Goal: Information Seeking & Learning: Learn about a topic

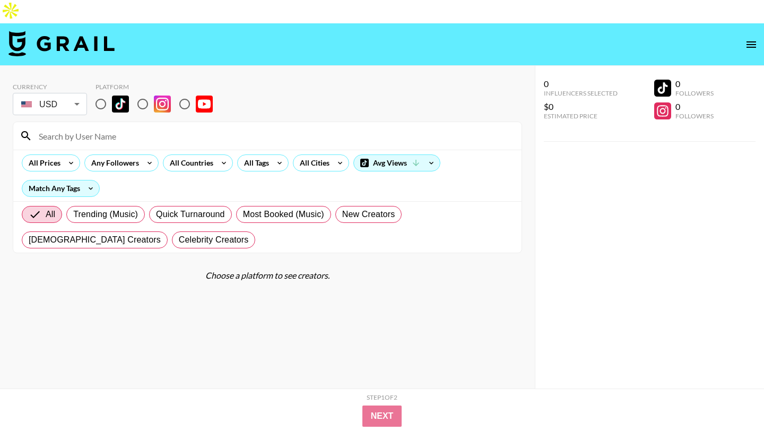
click at [145, 93] on input "radio" at bounding box center [143, 104] width 22 height 22
radio input "true"
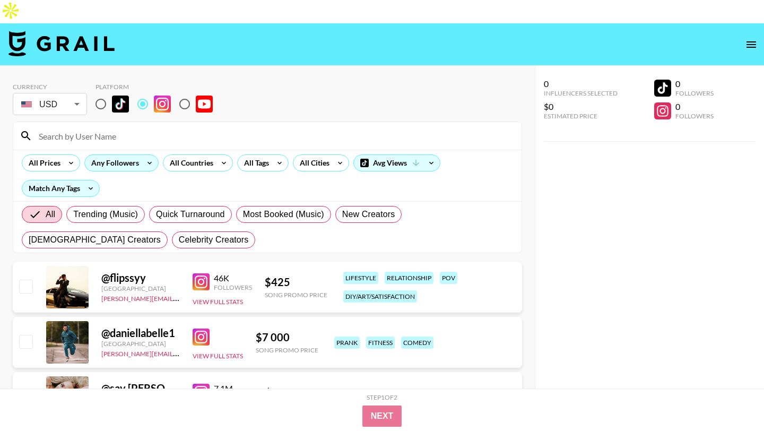
click at [135, 155] on div "Any Followers" at bounding box center [113, 163] width 56 height 16
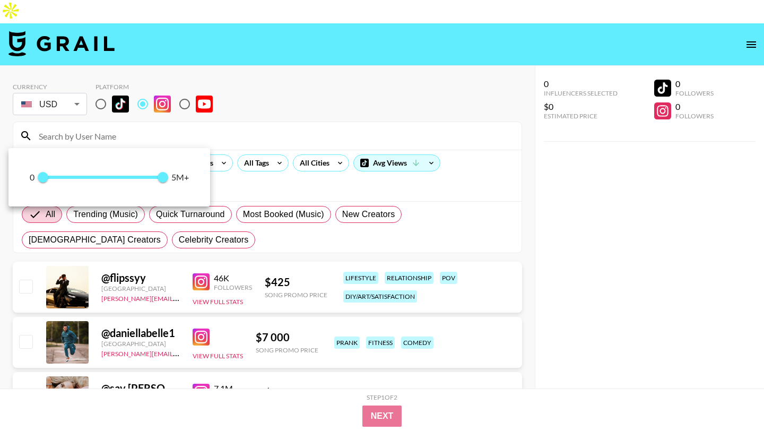
click at [219, 59] on div at bounding box center [382, 215] width 764 height 431
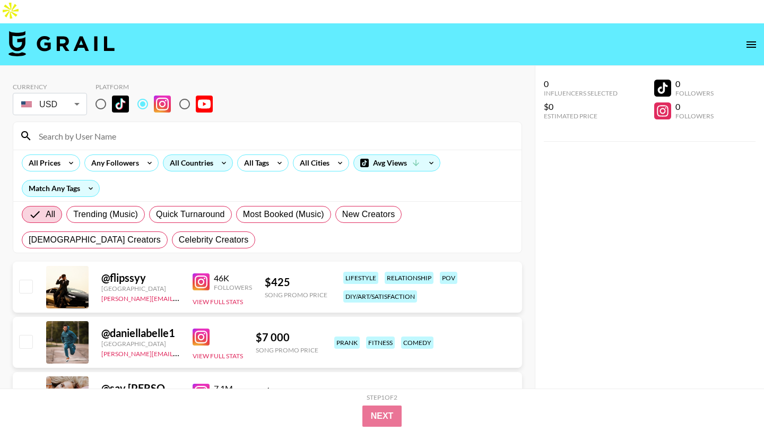
click at [212, 155] on div "All Countries" at bounding box center [189, 163] width 52 height 16
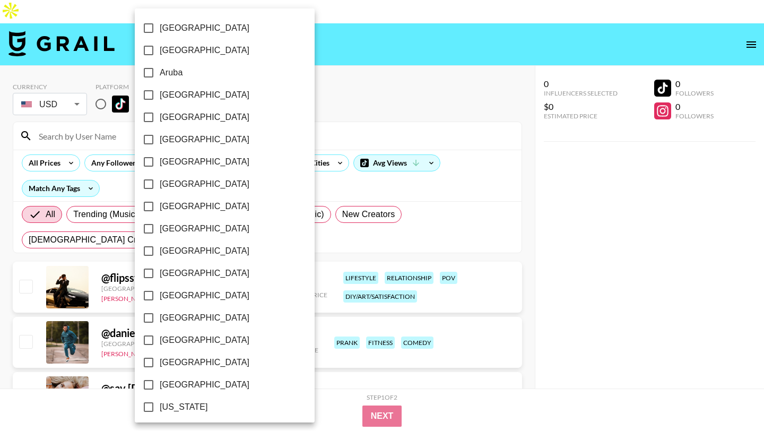
scroll to position [807, 0]
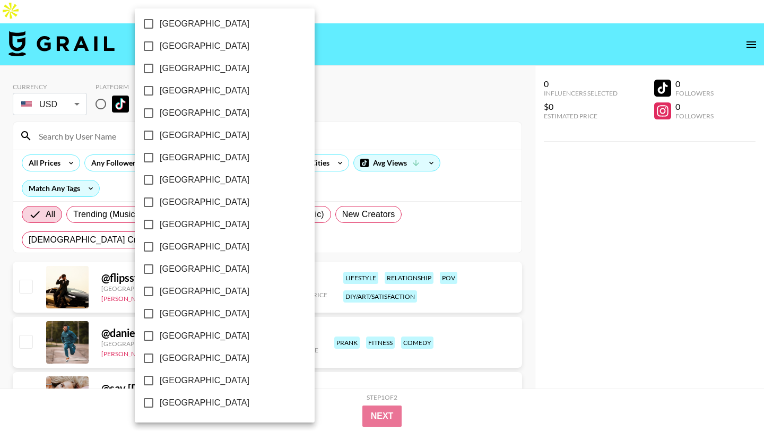
click at [195, 379] on span "[GEOGRAPHIC_DATA]" at bounding box center [205, 380] width 90 height 13
click at [160, 379] on input "[GEOGRAPHIC_DATA]" at bounding box center [148, 380] width 22 height 22
checkbox input "true"
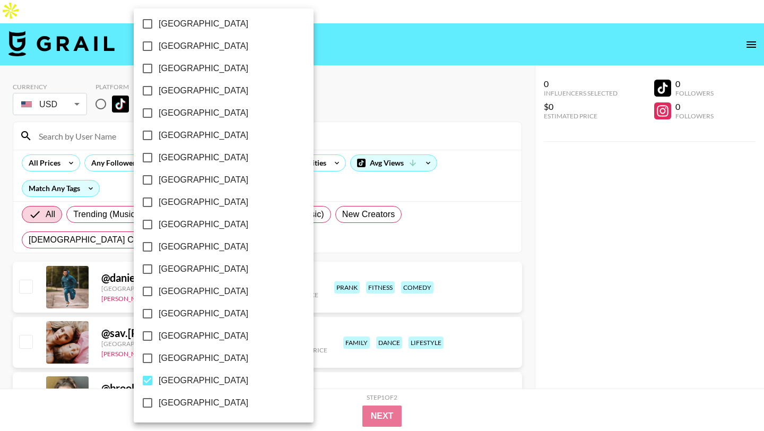
click at [302, 106] on div at bounding box center [382, 215] width 764 height 431
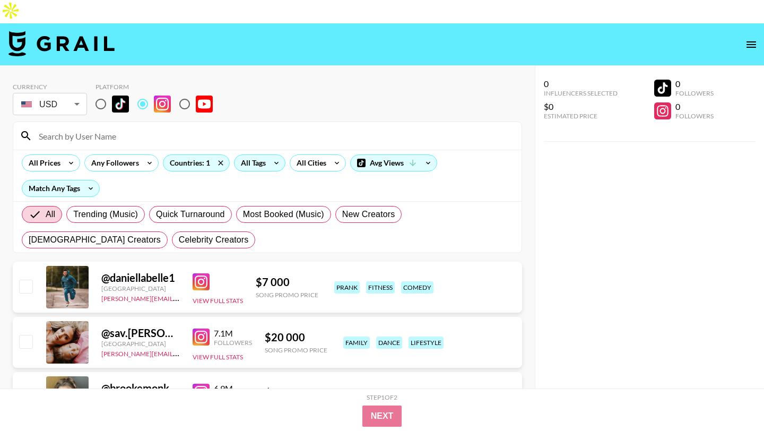
click at [270, 155] on icon at bounding box center [276, 163] width 17 height 16
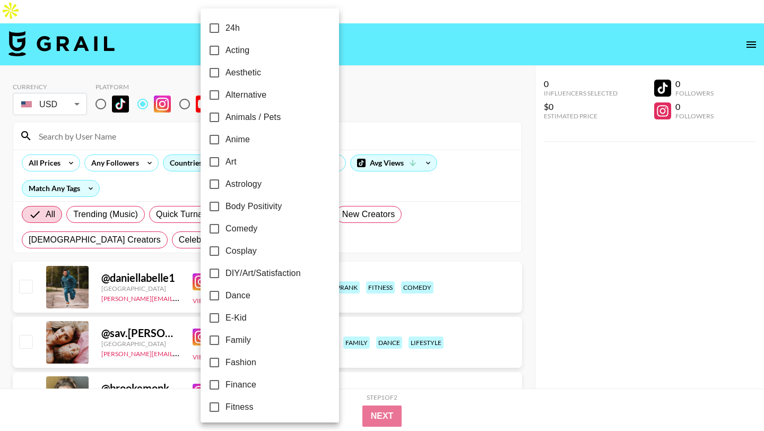
click at [369, 90] on div at bounding box center [382, 215] width 764 height 431
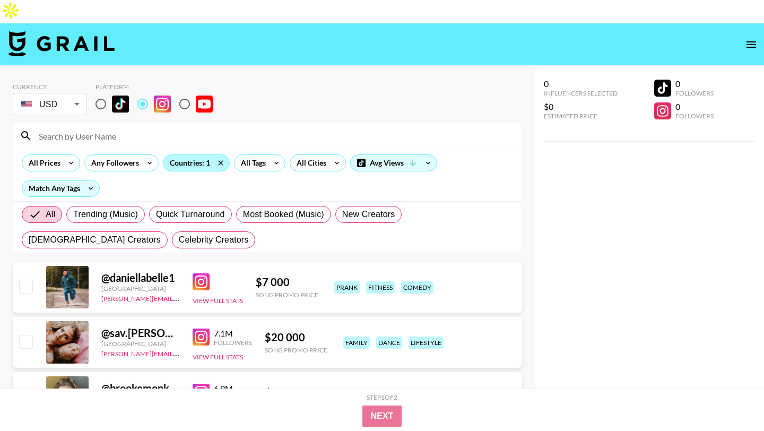
click at [189, 155] on div "Countries: 1" at bounding box center [196, 163] width 66 height 16
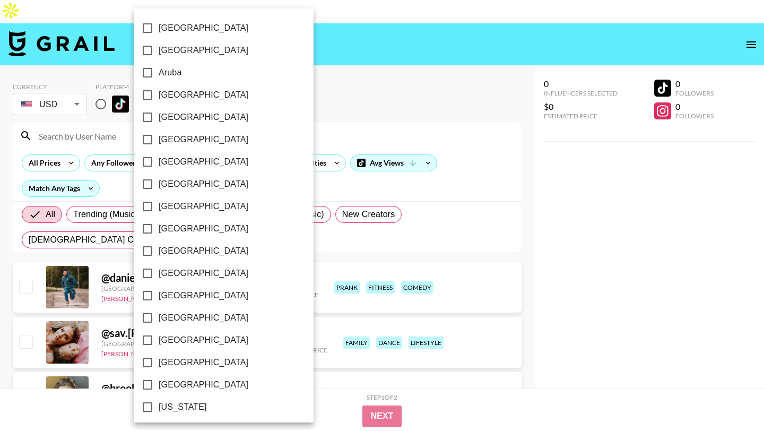
click at [194, 186] on label "[GEOGRAPHIC_DATA]" at bounding box center [216, 184] width 160 height 22
click at [159, 186] on input "[GEOGRAPHIC_DATA]" at bounding box center [147, 184] width 22 height 22
checkbox input "true"
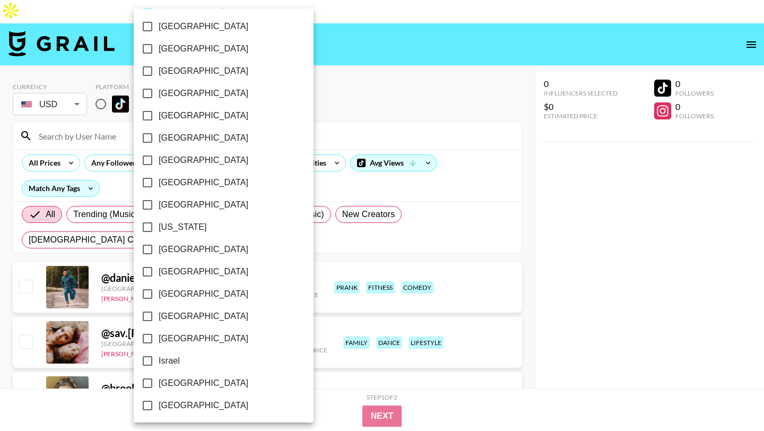
scroll to position [248, 0]
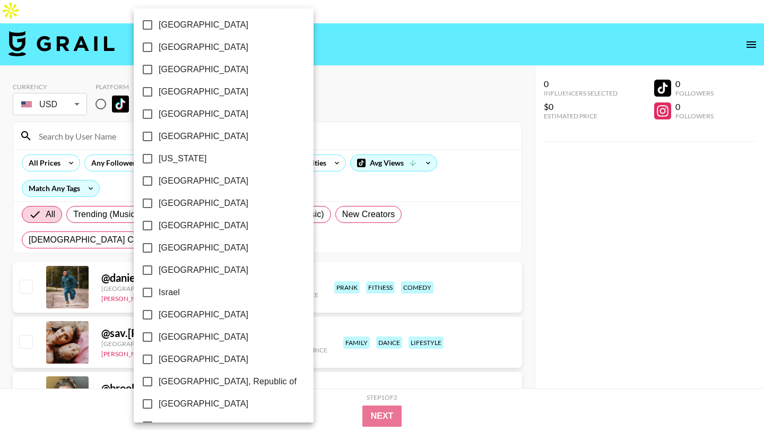
click at [307, 34] on div at bounding box center [382, 215] width 764 height 431
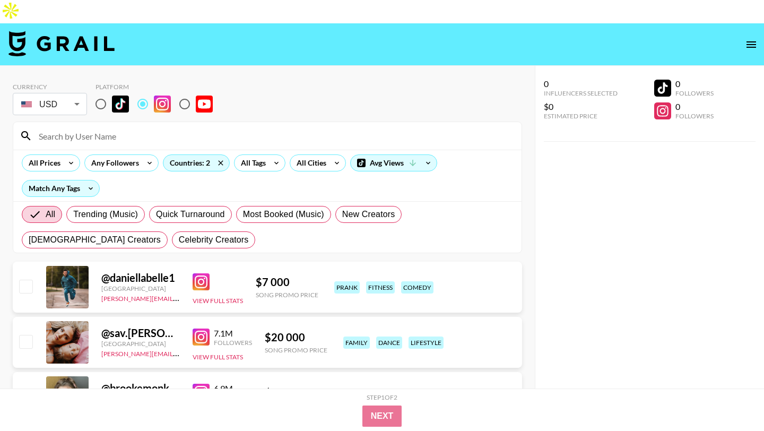
click at [267, 150] on div "All Prices Any Followers Countries: 2 All Tags All Cities Avg Views Match Any T…" at bounding box center [267, 175] width 508 height 51
click at [266, 150] on div "All Prices Any Followers Countries: 2 All Tags All Cities Avg Views Match Any T…" at bounding box center [267, 175] width 508 height 51
click at [267, 154] on div "All Tags" at bounding box center [259, 162] width 51 height 17
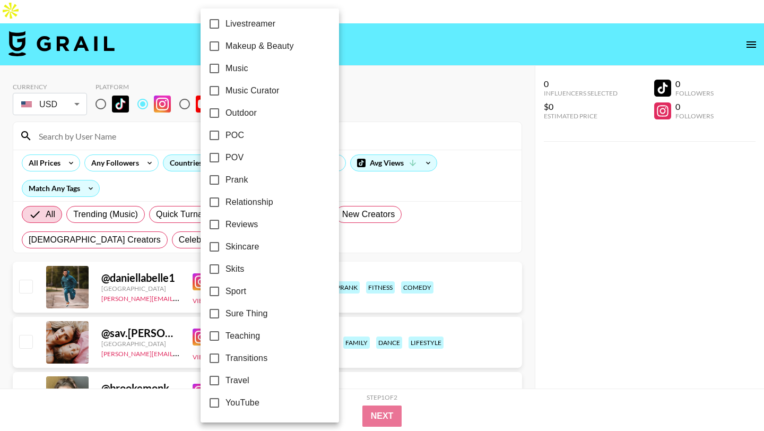
scroll to position [0, 0]
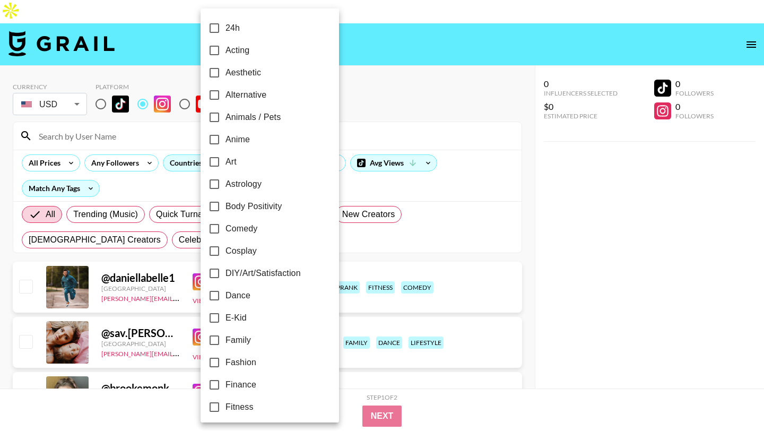
click at [251, 412] on span "Fitness" at bounding box center [240, 407] width 28 height 13
click at [226, 412] on input "Fitness" at bounding box center [214, 407] width 22 height 22
checkbox input "true"
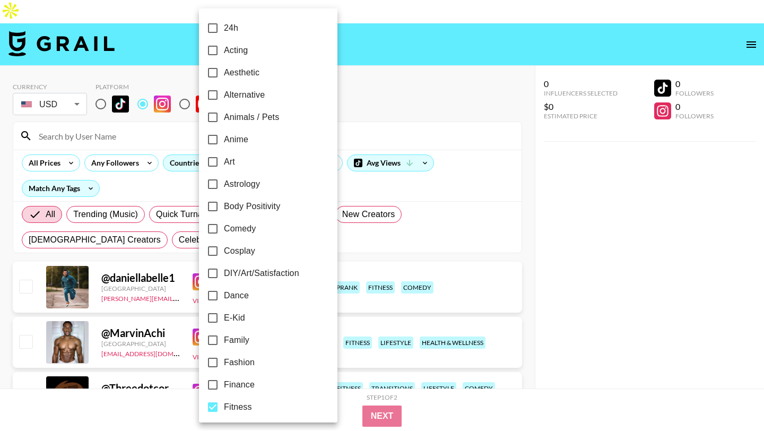
click at [358, 96] on div at bounding box center [382, 215] width 764 height 431
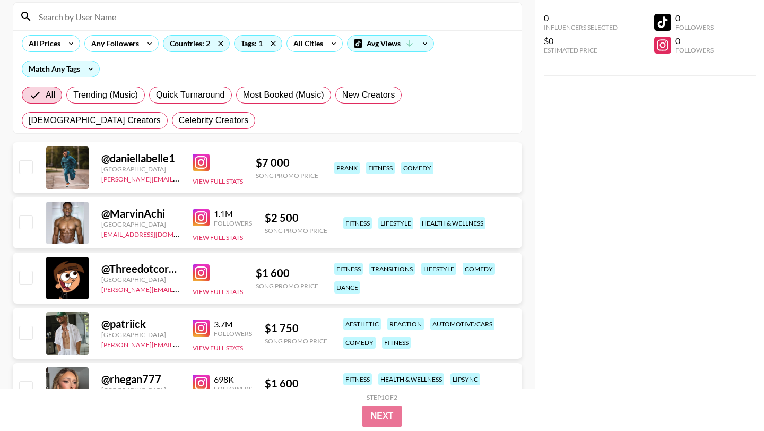
scroll to position [121, 0]
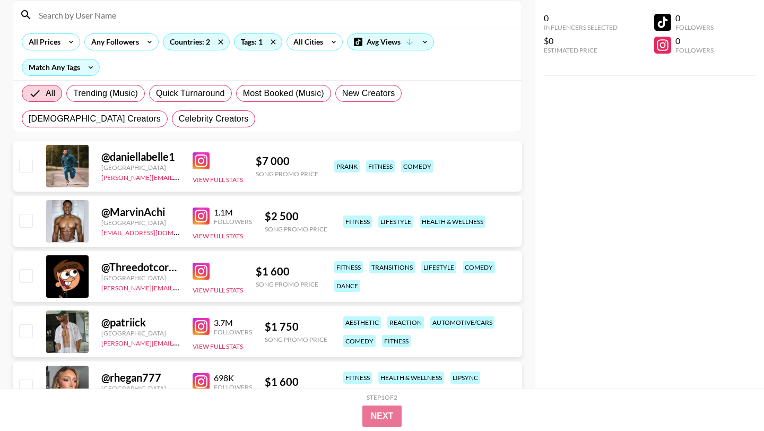
click at [200, 318] on img at bounding box center [201, 326] width 17 height 17
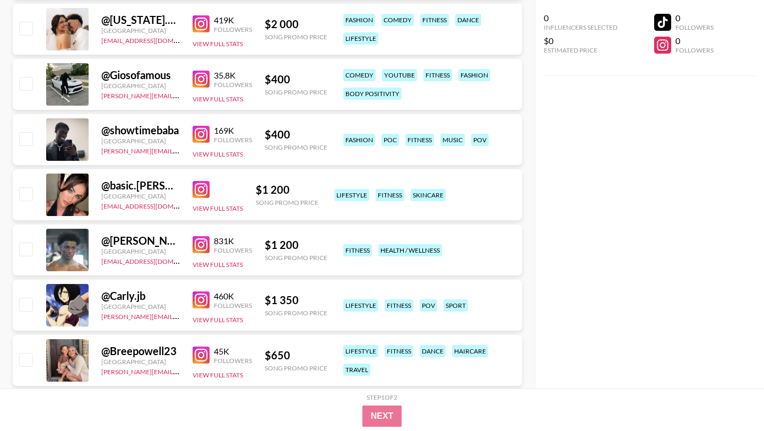
scroll to position [542, 0]
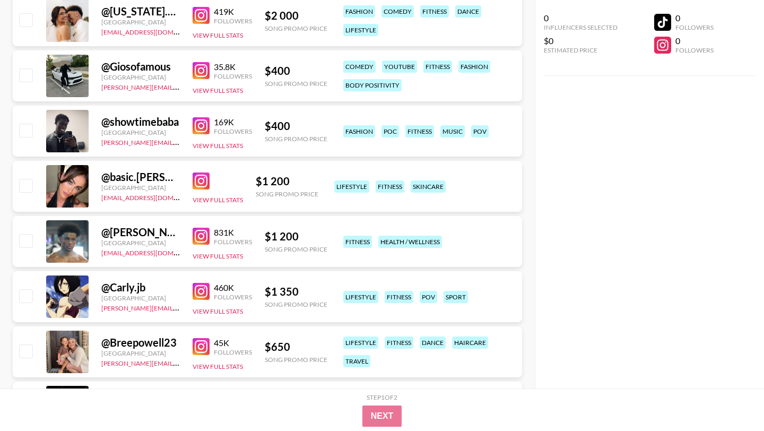
click at [200, 228] on img at bounding box center [201, 236] width 17 height 17
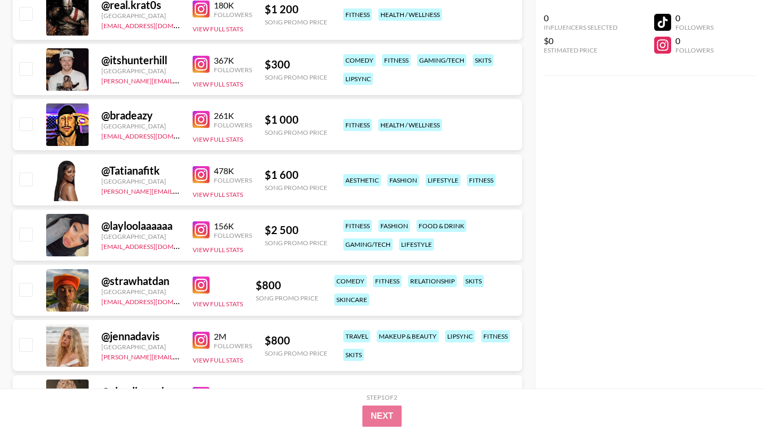
scroll to position [936, 0]
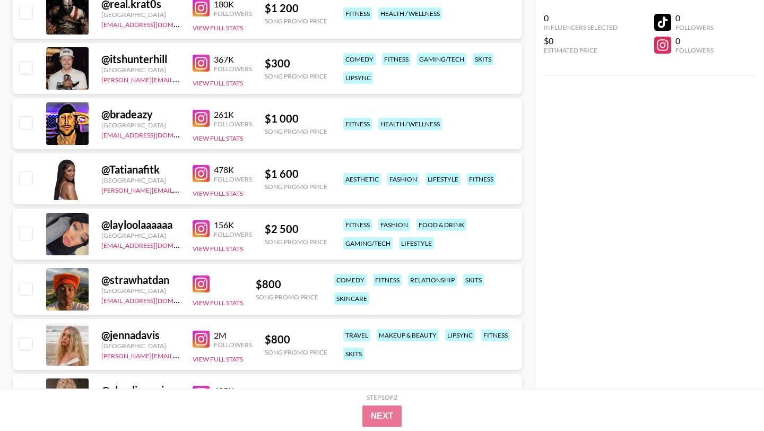
click at [197, 165] on img at bounding box center [201, 173] width 17 height 17
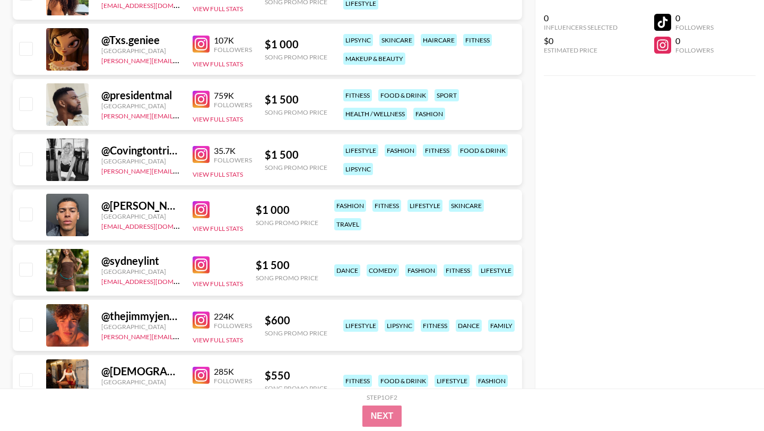
scroll to position [2505, 0]
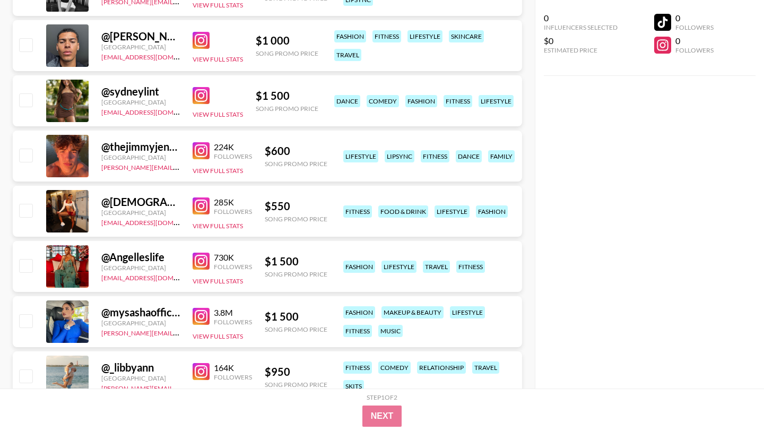
click at [197, 197] on img at bounding box center [201, 205] width 17 height 17
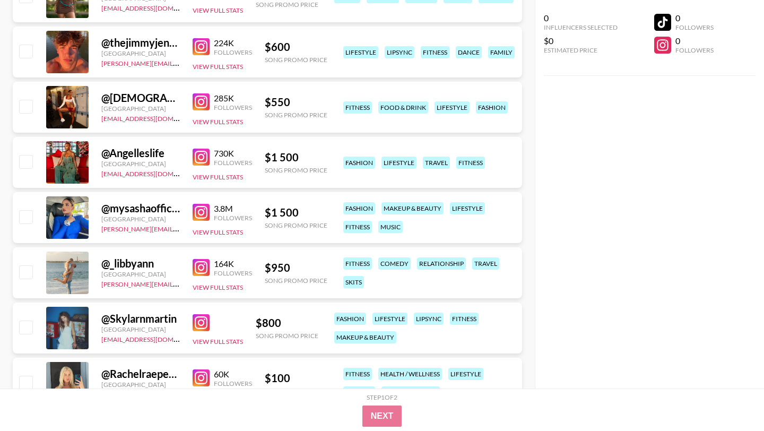
scroll to position [2677, 0]
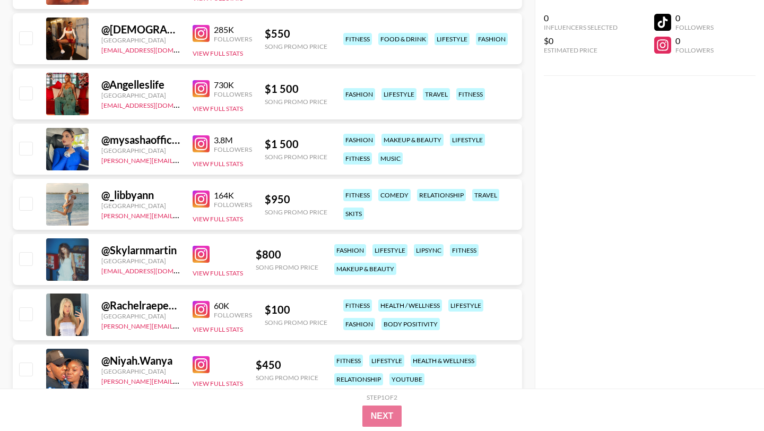
click at [204, 80] on img at bounding box center [201, 88] width 17 height 17
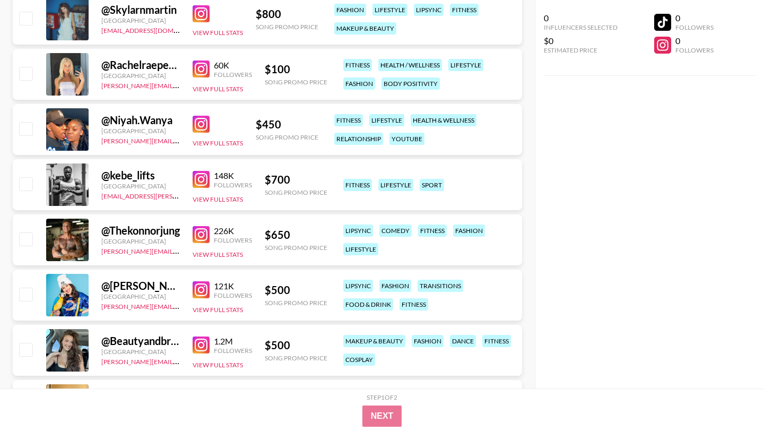
click at [204, 116] on img at bounding box center [201, 124] width 17 height 17
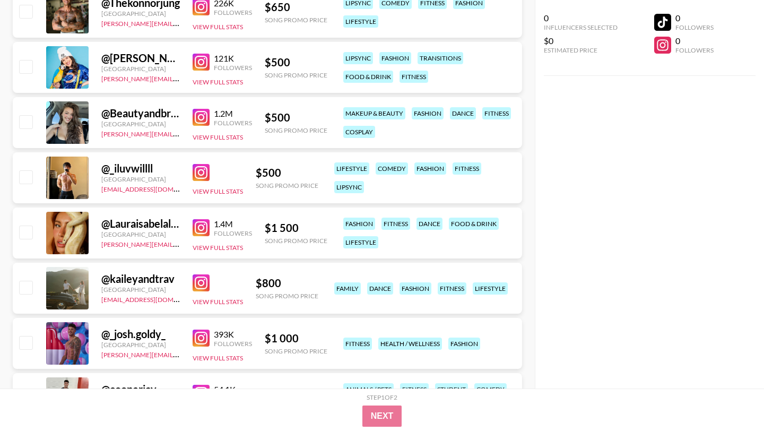
scroll to position [3156, 0]
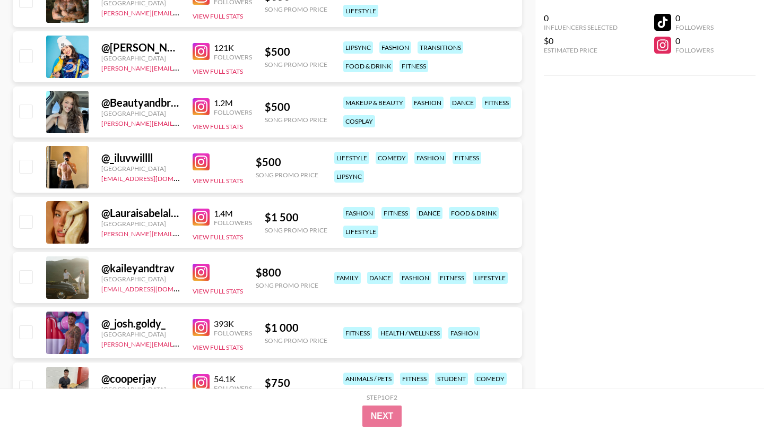
click at [205, 153] on img at bounding box center [201, 161] width 17 height 17
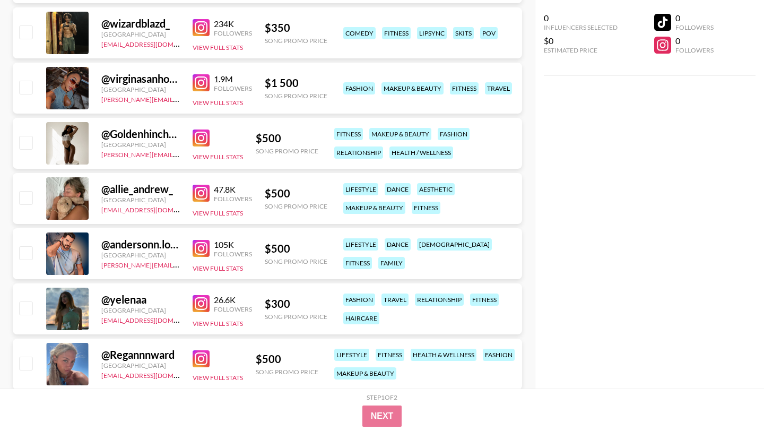
scroll to position [4587, 0]
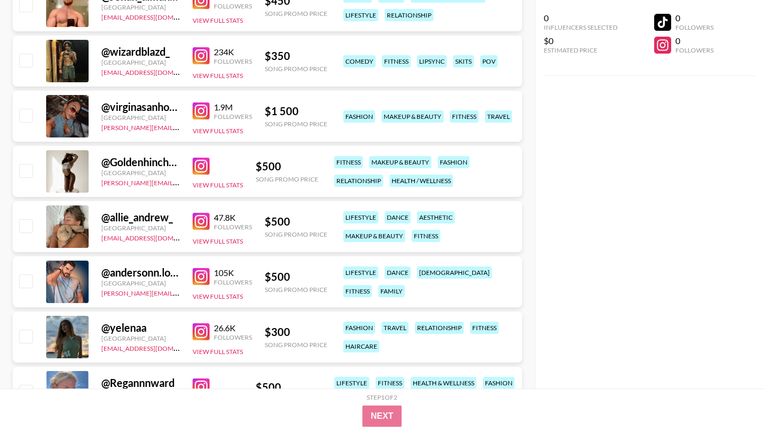
click at [196, 47] on img at bounding box center [201, 55] width 17 height 17
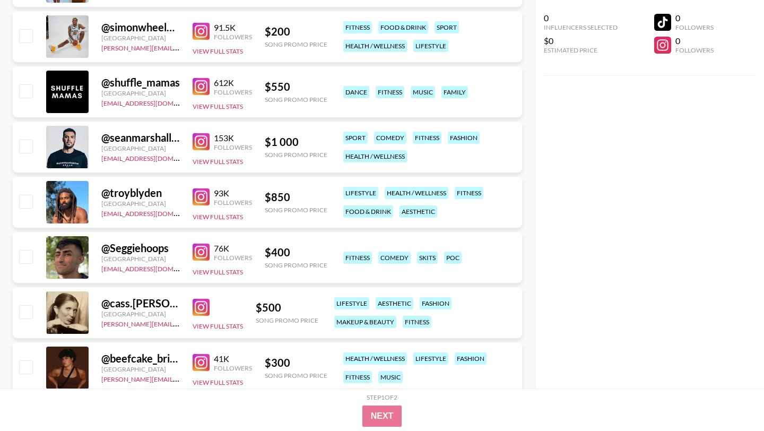
scroll to position [5951, 0]
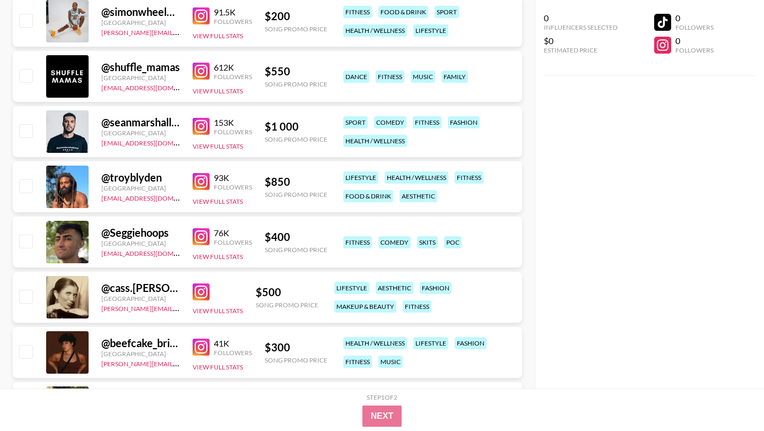
click at [208, 173] on img at bounding box center [201, 181] width 17 height 17
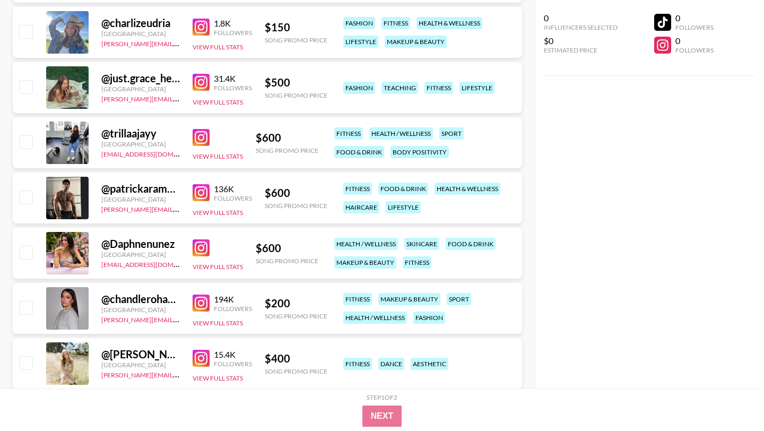
scroll to position [7266, 0]
